Goal: Information Seeking & Learning: Learn about a topic

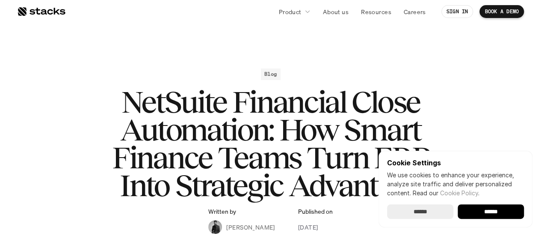
click at [494, 213] on input "******" at bounding box center [491, 211] width 66 height 15
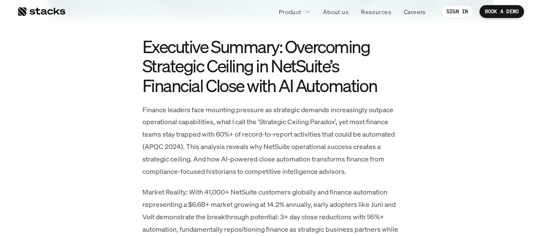
scroll to position [470, 0]
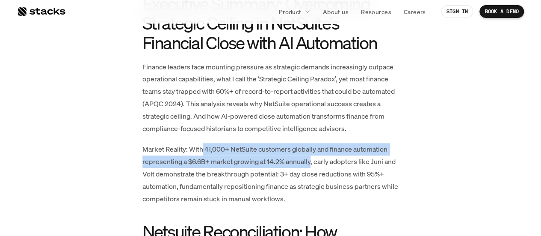
drag, startPoint x: 203, startPoint y: 152, endPoint x: 310, endPoint y: 160, distance: 107.2
click at [310, 160] on p "Market Reality: With 41,000+ NetSuite customers globally and finance automation…" at bounding box center [270, 174] width 257 height 62
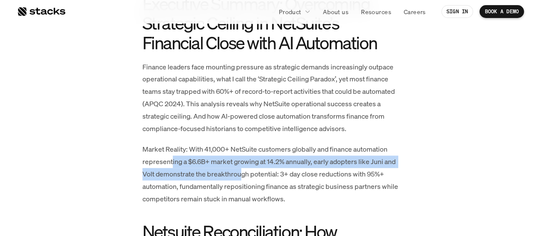
drag, startPoint x: 170, startPoint y: 162, endPoint x: 242, endPoint y: 169, distance: 72.6
click at [242, 169] on p "Market Reality: With 41,000+ NetSuite customers globally and finance automation…" at bounding box center [270, 174] width 257 height 62
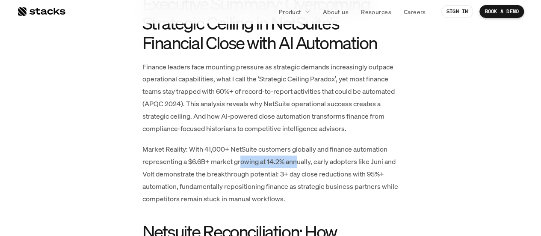
drag, startPoint x: 240, startPoint y: 163, endPoint x: 299, endPoint y: 165, distance: 58.6
click at [299, 165] on p "Market Reality: With 41,000+ NetSuite customers globally and finance automation…" at bounding box center [270, 174] width 257 height 62
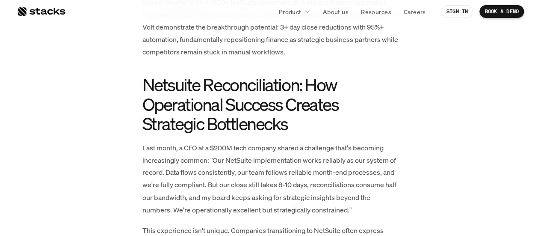
scroll to position [641, 0]
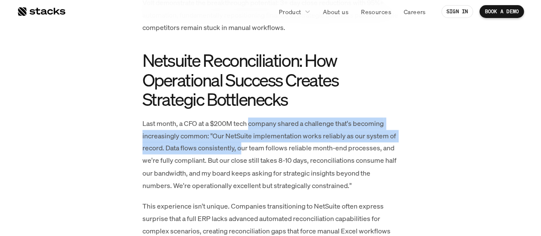
drag, startPoint x: 251, startPoint y: 122, endPoint x: 243, endPoint y: 144, distance: 23.4
click at [243, 144] on p "Last month, a CFO at a $200M tech company shared a challenge that's becoming in…" at bounding box center [270, 154] width 257 height 74
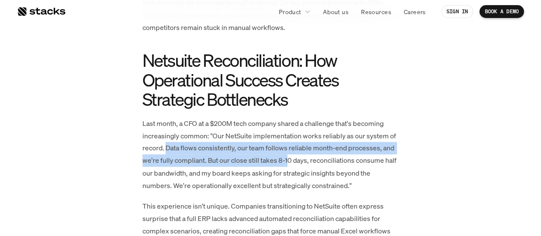
drag, startPoint x: 166, startPoint y: 147, endPoint x: 289, endPoint y: 163, distance: 123.9
click at [289, 163] on p "Last month, a CFO at a $200M tech company shared a challenge that's becoming in…" at bounding box center [270, 154] width 257 height 74
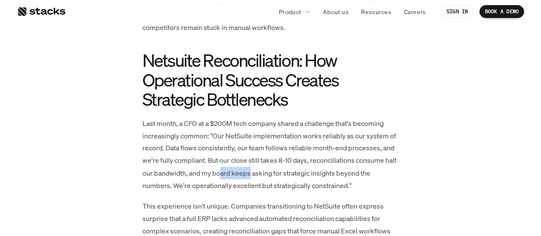
drag, startPoint x: 238, startPoint y: 172, endPoint x: 249, endPoint y: 173, distance: 11.6
click at [249, 173] on p "Last month, a CFO at a $200M tech company shared a challenge that's becoming in…" at bounding box center [270, 154] width 257 height 74
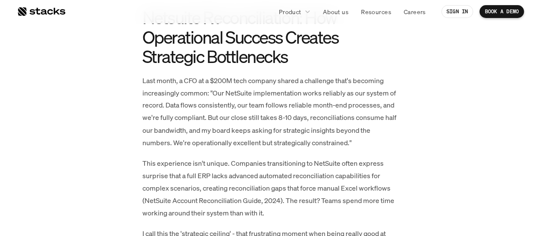
scroll to position [727, 0]
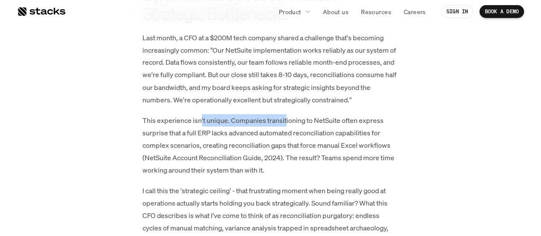
drag, startPoint x: 205, startPoint y: 123, endPoint x: 285, endPoint y: 124, distance: 80.4
click at [285, 124] on p "This experience isn't unique. Companies transitioning to NetSuite often express…" at bounding box center [270, 145] width 257 height 62
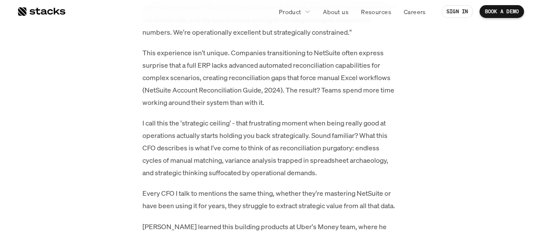
scroll to position [812, 0]
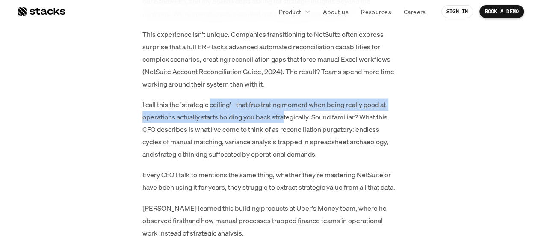
drag, startPoint x: 241, startPoint y: 107, endPoint x: 286, endPoint y: 112, distance: 44.7
click at [286, 112] on p "I call this the 'strategic ceiling' - that frustrating moment when being really…" at bounding box center [270, 129] width 257 height 62
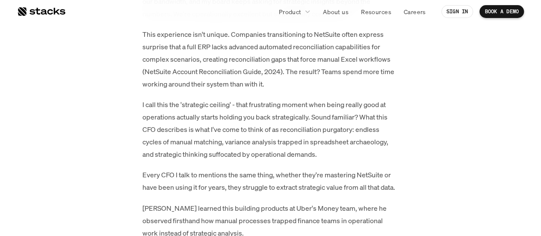
scroll to position [855, 0]
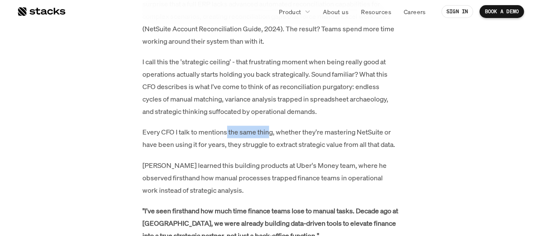
drag, startPoint x: 240, startPoint y: 132, endPoint x: 272, endPoint y: 132, distance: 32.5
click at [272, 132] on p "Every CFO I talk to mentions the same thing, whether they're mastering NetSuite…" at bounding box center [270, 138] width 257 height 25
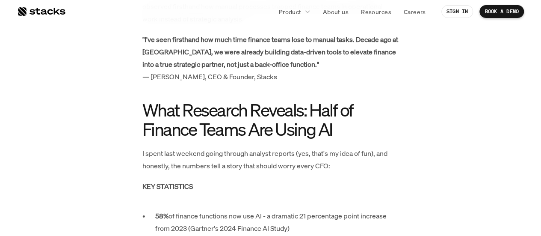
scroll to position [1069, 0]
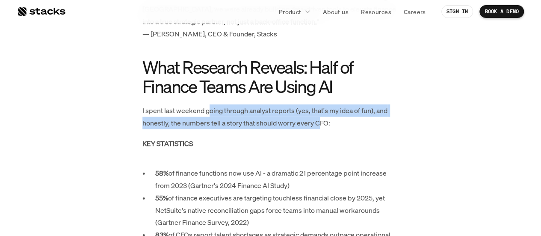
drag, startPoint x: 263, startPoint y: 117, endPoint x: 321, endPoint y: 119, distance: 57.4
click at [321, 119] on p "I spent last weekend going through analyst reports (yes, that's my idea of fun)…" at bounding box center [270, 116] width 257 height 25
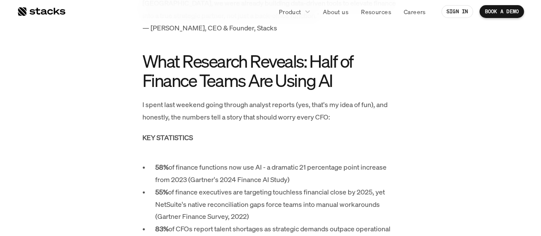
scroll to position [1112, 0]
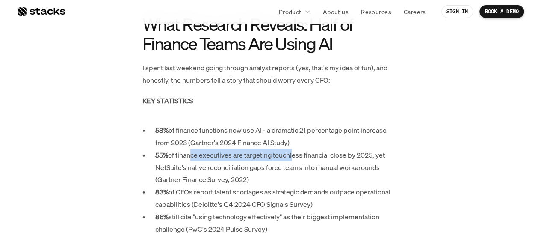
drag, startPoint x: 187, startPoint y: 157, endPoint x: 293, endPoint y: 161, distance: 105.7
click at [293, 161] on p "55% of finance executives are targeting touchless financial close by 2025, yet …" at bounding box center [277, 167] width 244 height 37
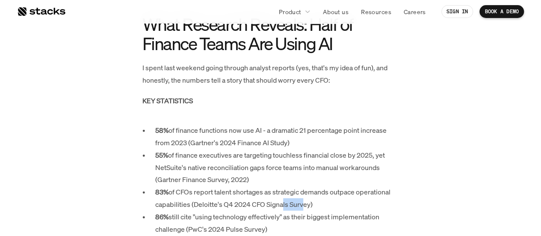
click at [301, 198] on p "83% of CFOs report talent shortages as strategic demands outpace operational ca…" at bounding box center [277, 198] width 244 height 25
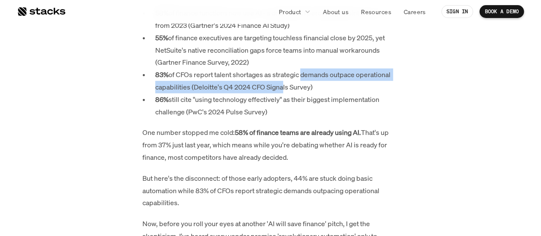
scroll to position [1240, 0]
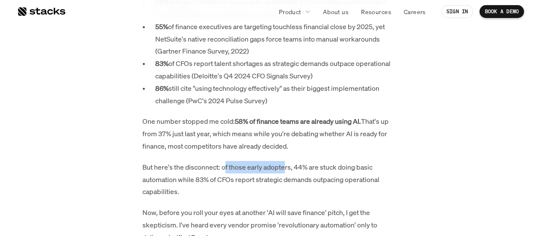
drag, startPoint x: 228, startPoint y: 171, endPoint x: 284, endPoint y: 173, distance: 55.6
click at [284, 173] on p "But here's the disconnect: of those early adopters, 44% are stuck doing basic a…" at bounding box center [270, 179] width 257 height 37
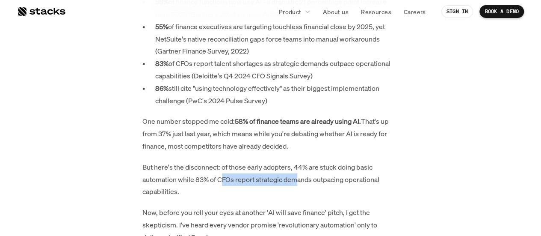
drag, startPoint x: 225, startPoint y: 178, endPoint x: 298, endPoint y: 180, distance: 74.0
click at [298, 180] on p "But here's the disconnect: of those early adopters, 44% are stuck doing basic a…" at bounding box center [270, 179] width 257 height 37
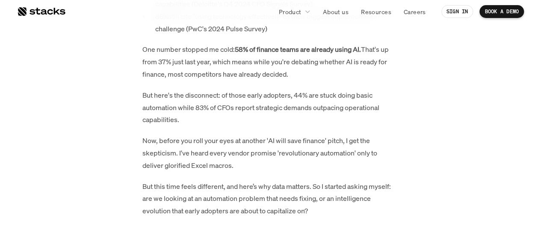
scroll to position [1326, 0]
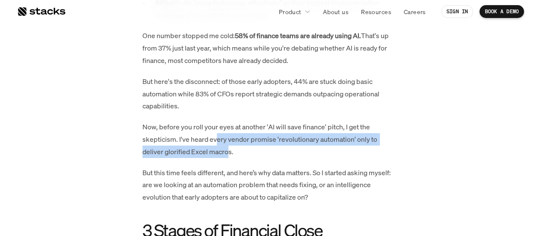
drag, startPoint x: 214, startPoint y: 136, endPoint x: 227, endPoint y: 151, distance: 19.7
click at [227, 151] on p "Now, before you roll your eyes at another 'AI will save finance' pitch, I get t…" at bounding box center [270, 139] width 257 height 37
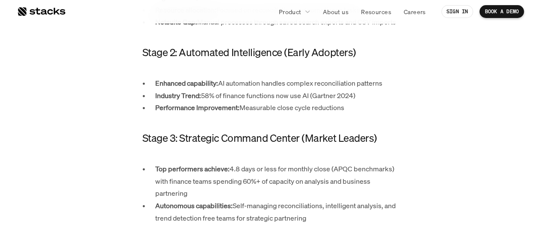
scroll to position [1753, 0]
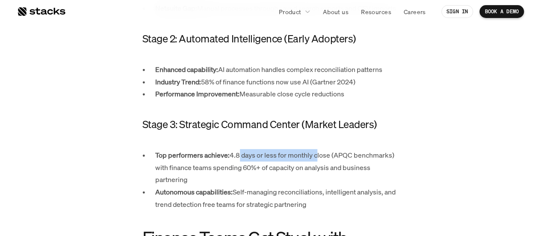
drag, startPoint x: 244, startPoint y: 156, endPoint x: 319, endPoint y: 157, distance: 74.9
click at [319, 157] on p "Top performers achieve: 4.8 days or less for monthly close (APQC benchmarks) wi…" at bounding box center [277, 167] width 244 height 37
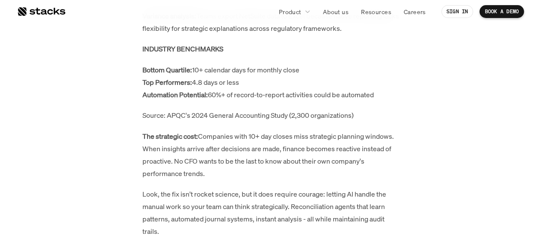
scroll to position [2694, 0]
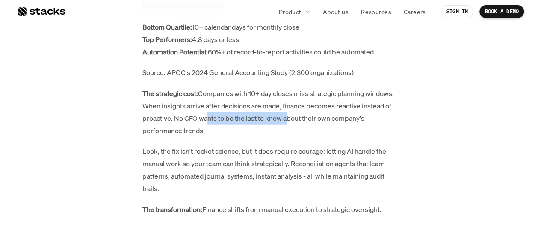
drag, startPoint x: 223, startPoint y: 121, endPoint x: 286, endPoint y: 123, distance: 62.5
click at [286, 123] on p "The strategic cost: Companies with 10+ day closes miss strategic planning windo…" at bounding box center [270, 111] width 257 height 49
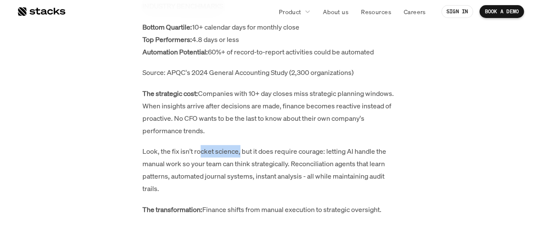
drag, startPoint x: 203, startPoint y: 151, endPoint x: 241, endPoint y: 150, distance: 38.1
click at [241, 150] on p "Look, the fix isn't rocket science, but it does require courage: letting AI han…" at bounding box center [270, 169] width 257 height 49
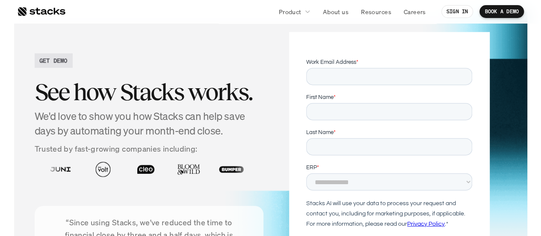
scroll to position [4234, 0]
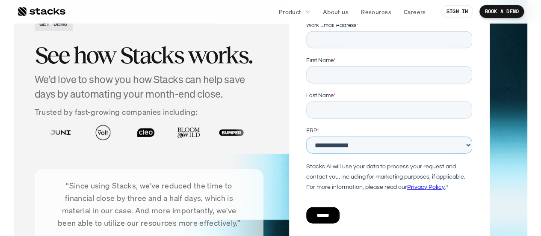
click at [337, 148] on select "**********" at bounding box center [389, 144] width 166 height 17
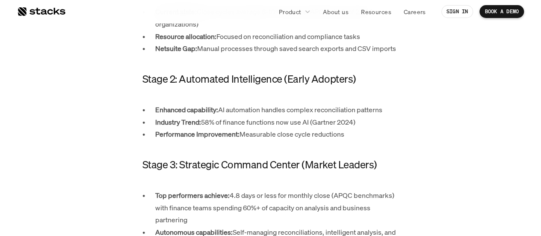
scroll to position [1666, 0]
